Goal: Transaction & Acquisition: Purchase product/service

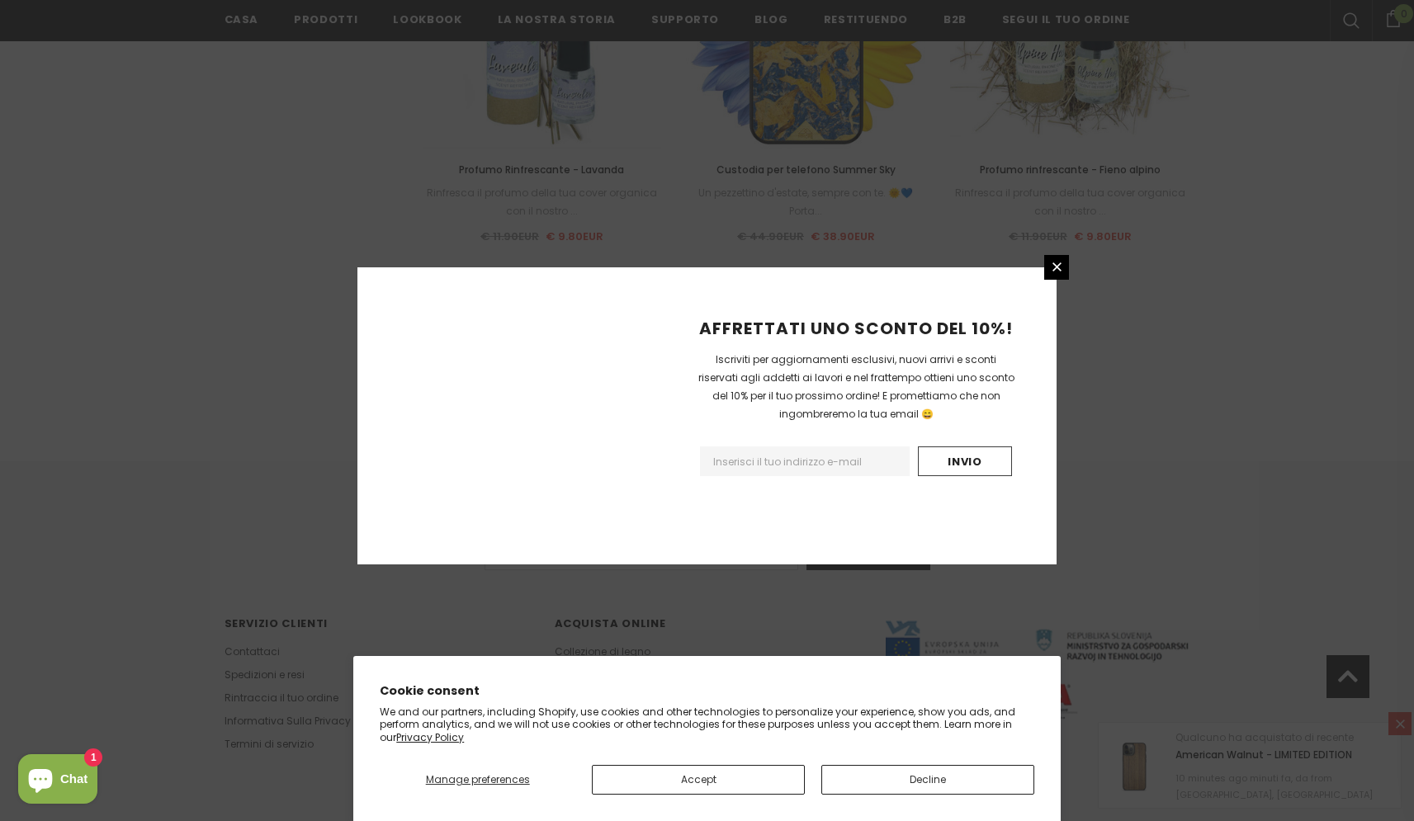
scroll to position [1752, 0]
